Goal: Check status: Check status

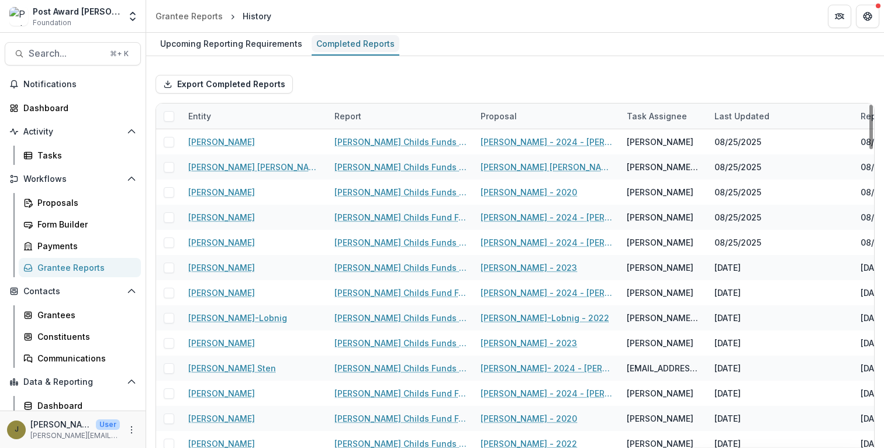
click at [353, 45] on div "Completed Reports" at bounding box center [356, 43] width 88 height 17
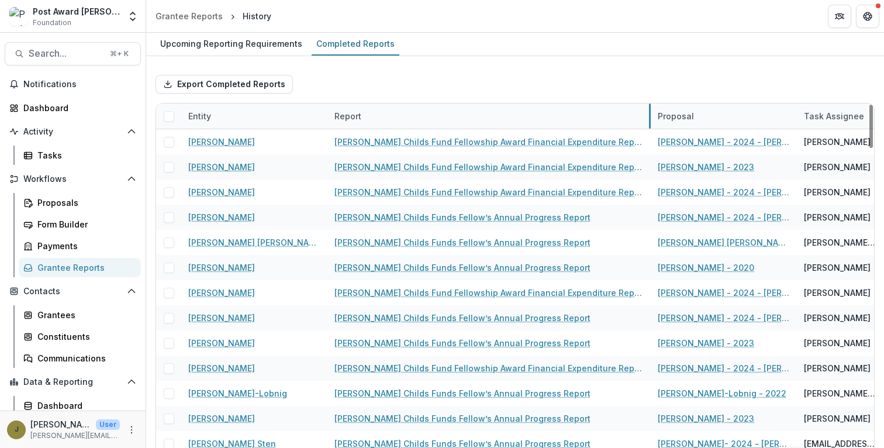
drag, startPoint x: 472, startPoint y: 116, endPoint x: 645, endPoint y: 113, distance: 173.1
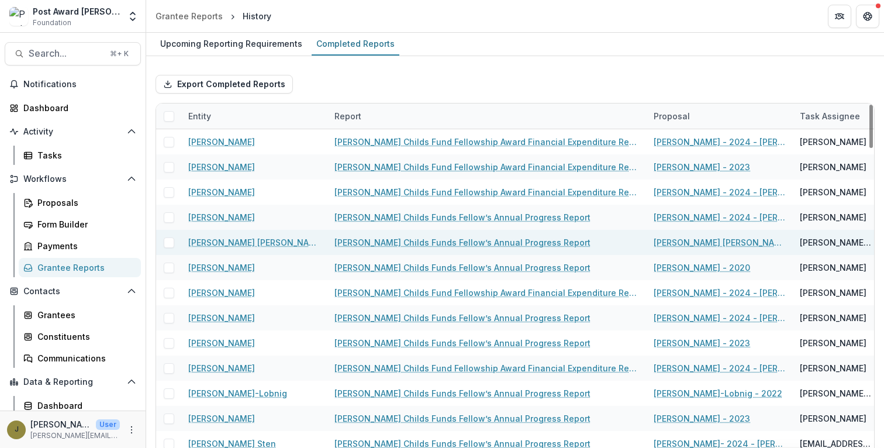
click at [389, 243] on link "[PERSON_NAME] Childs Funds Fellow’s Annual Progress Report" at bounding box center [462, 242] width 256 height 12
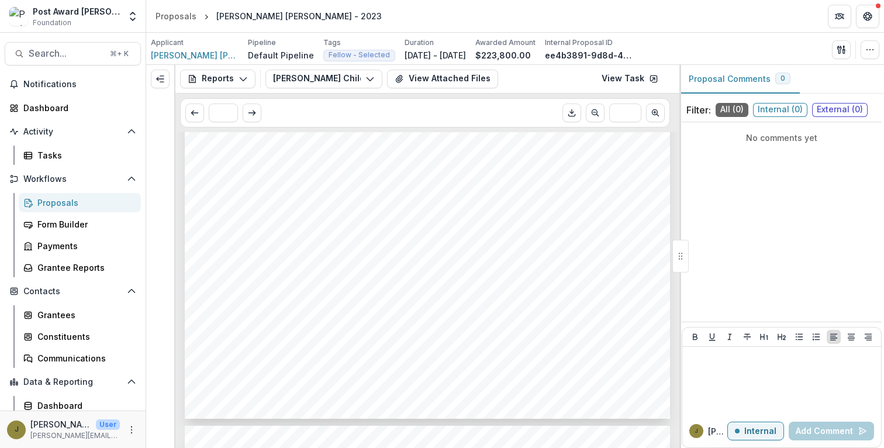
scroll to position [402, 0]
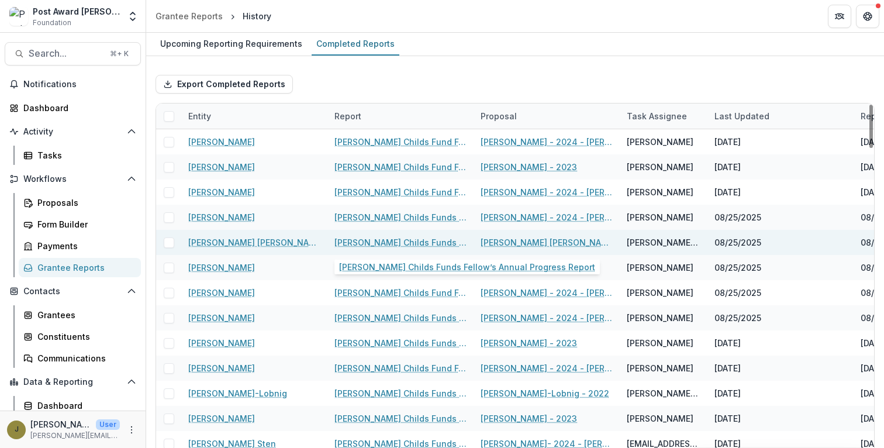
click at [429, 237] on link "[PERSON_NAME] Childs Funds Fellow’s Annual Progress Report" at bounding box center [400, 242] width 132 height 12
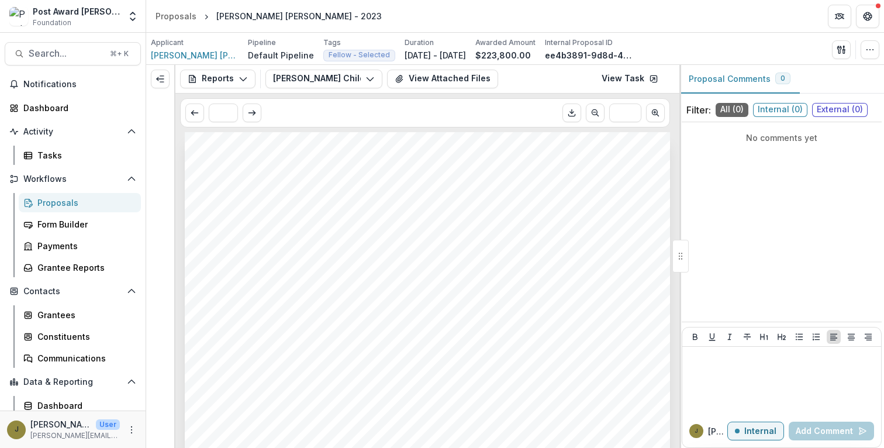
click at [776, 108] on span "Internal ( 0 )" at bounding box center [780, 110] width 54 height 14
click at [838, 106] on span "External ( 0 )" at bounding box center [840, 110] width 56 height 14
click at [732, 109] on span "All ( 0 )" at bounding box center [732, 110] width 33 height 14
